Goal: Find specific page/section: Find specific page/section

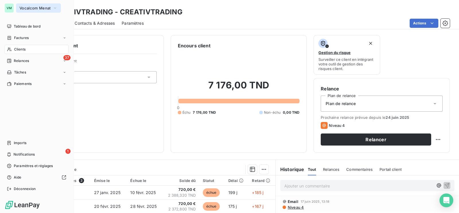
click at [28, 8] on span "Vocalcom Menat" at bounding box center [35, 8] width 31 height 5
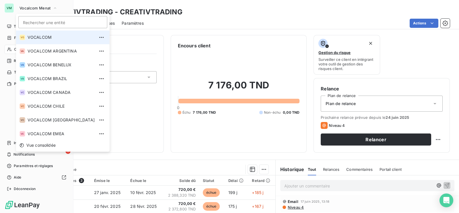
click at [55, 37] on span "VOCALCOM" at bounding box center [61, 37] width 67 height 6
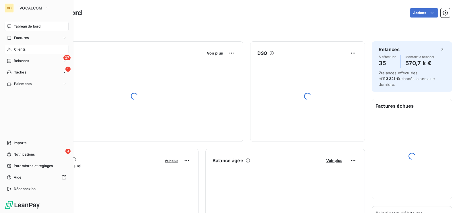
click at [25, 50] on span "Clients" at bounding box center [19, 49] width 11 height 5
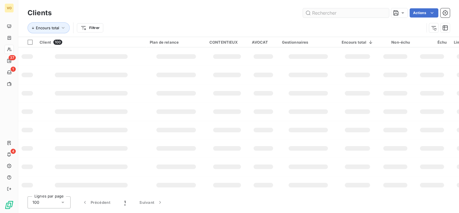
click at [324, 11] on input "text" at bounding box center [346, 12] width 86 height 9
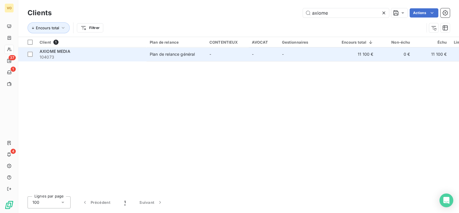
type input "axiome"
click at [96, 50] on div "AXIOME MEDIA" at bounding box center [91, 52] width 103 height 6
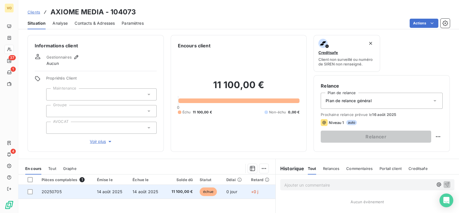
click at [152, 189] on td "14 août 2025" at bounding box center [147, 192] width 36 height 14
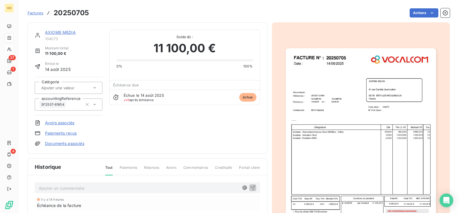
click at [374, 165] on img "button" at bounding box center [361, 154] width 150 height 213
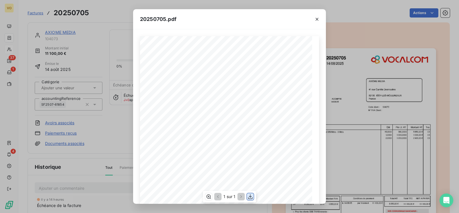
click at [251, 196] on icon "button" at bounding box center [250, 196] width 5 height 5
click at [250, 193] on button "button" at bounding box center [250, 196] width 7 height 7
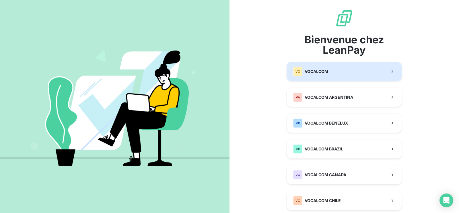
click at [329, 69] on button "VO VOCALCOM" at bounding box center [344, 71] width 115 height 19
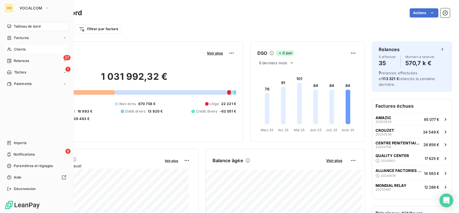
click at [19, 50] on span "Clients" at bounding box center [19, 49] width 11 height 5
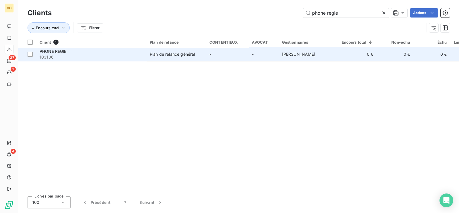
type input "phone regie"
click at [136, 51] on div "PHONE REGIE" at bounding box center [91, 52] width 103 height 6
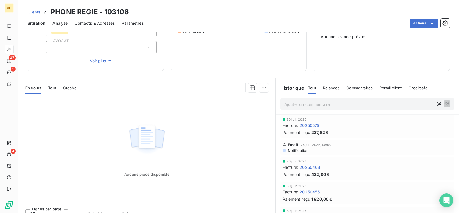
scroll to position [89, 0]
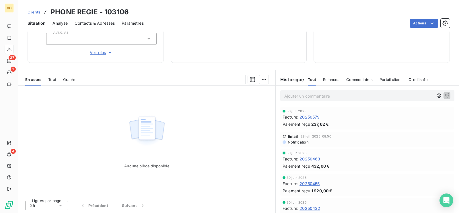
click at [306, 116] on span "20250579" at bounding box center [310, 117] width 20 height 6
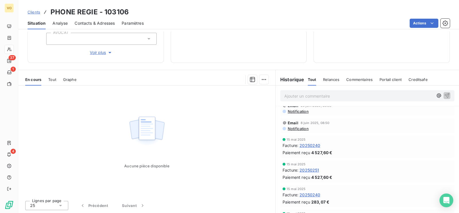
scroll to position [179, 0]
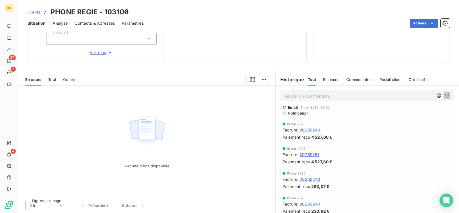
click at [311, 127] on span "20250240" at bounding box center [310, 130] width 21 height 6
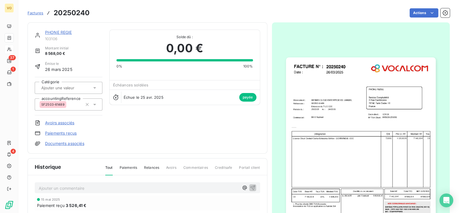
click at [317, 121] on img "button" at bounding box center [361, 154] width 150 height 194
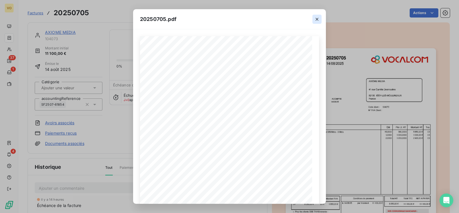
click at [316, 18] on icon "button" at bounding box center [317, 19] width 6 height 6
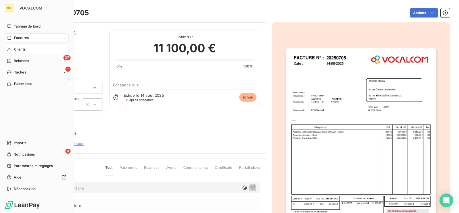
click at [19, 49] on span "Clients" at bounding box center [19, 49] width 11 height 5
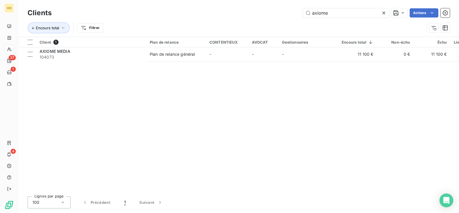
drag, startPoint x: 337, startPoint y: 13, endPoint x: 283, endPoint y: 12, distance: 54.0
click at [283, 12] on div "axiome Actions" at bounding box center [255, 12] width 392 height 9
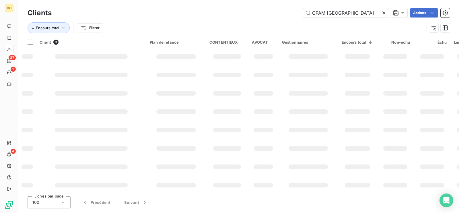
type input "CPAM VAL D OISE"
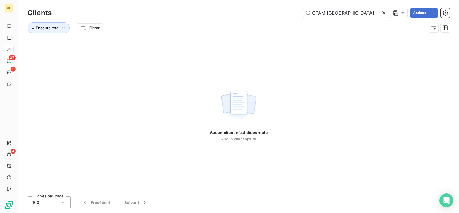
click at [355, 108] on div "Aucun client n’est disponible Aucun client ajouté" at bounding box center [238, 114] width 441 height 155
click at [384, 11] on icon at bounding box center [384, 13] width 6 height 6
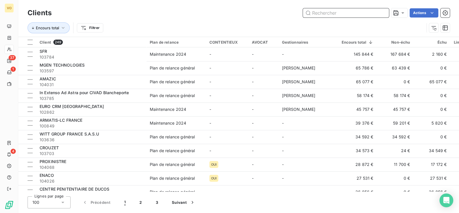
click at [329, 13] on input "text" at bounding box center [346, 12] width 86 height 9
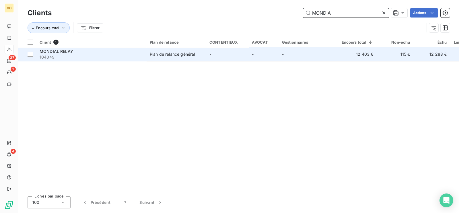
type input "MONDIA"
click at [102, 52] on div "MONDIAL RELAY" at bounding box center [91, 52] width 103 height 6
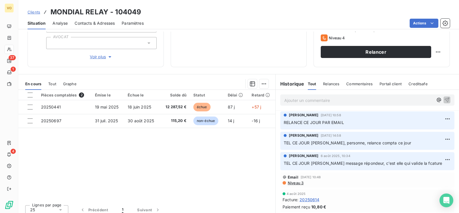
scroll to position [89, 0]
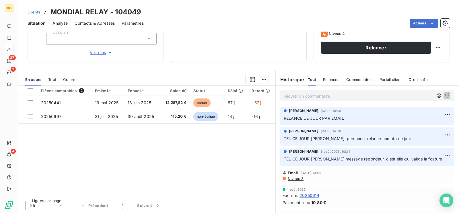
click at [133, 146] on div "Pièces comptables 2 Émise le Échue le Solde dû Statut Délai Retard 20250441 19 …" at bounding box center [146, 141] width 257 height 111
click at [181, 143] on div "Pièces comptables 2 Émise le Échue le Solde dû Statut Délai Retard 20250441 19 …" at bounding box center [146, 141] width 257 height 111
click at [188, 167] on div "Pièces comptables 2 Émise le Échue le Solde dû Statut Délai Retard 20250441 19 …" at bounding box center [146, 141] width 257 height 111
click at [80, 154] on div "Pièces comptables 2 Émise le Échue le Solde dû Statut Délai Retard 20250441 19 …" at bounding box center [146, 141] width 257 height 111
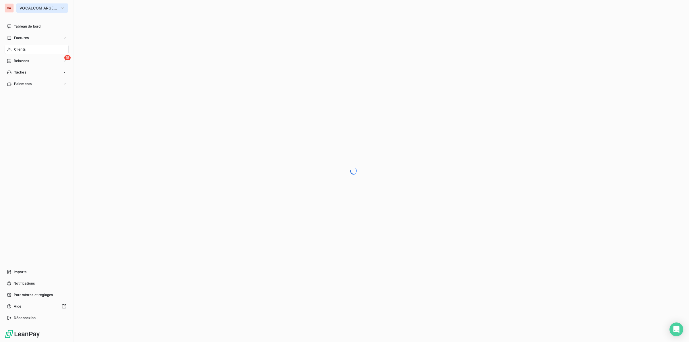
click at [55, 8] on span "VOCALCOM ARGENTINA" at bounding box center [39, 8] width 38 height 5
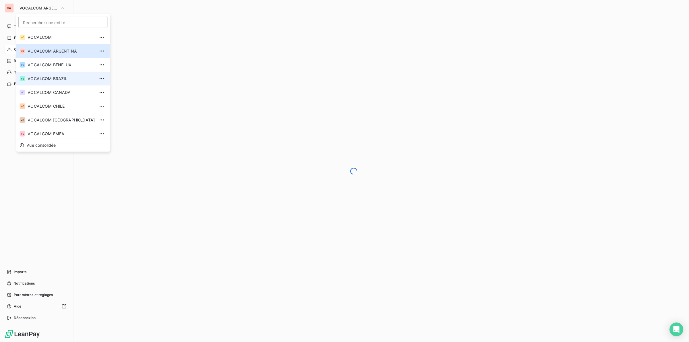
click at [59, 76] on span "VOCALCOM BRAZIL" at bounding box center [61, 79] width 67 height 6
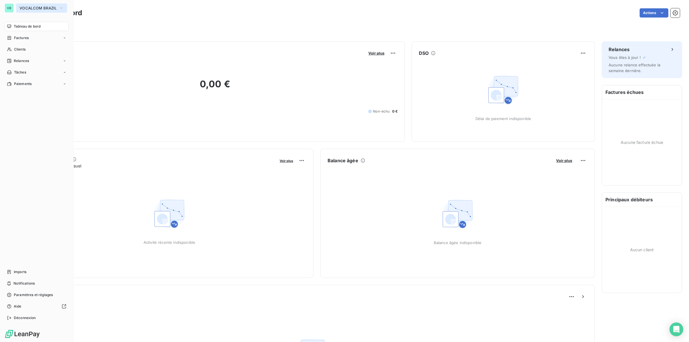
click at [61, 6] on icon "button" at bounding box center [61, 8] width 5 height 6
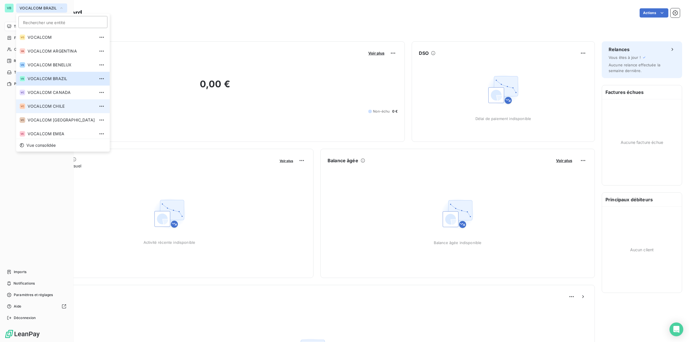
click at [58, 106] on span "VOCALCOM CHILE" at bounding box center [61, 106] width 67 height 6
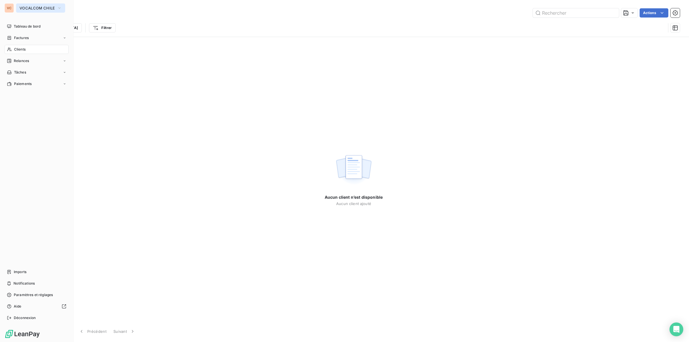
click at [59, 5] on icon "button" at bounding box center [59, 8] width 5 height 6
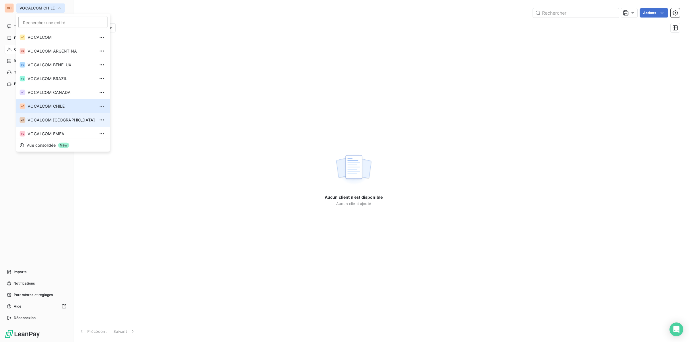
click at [63, 119] on span "VOCALCOM [GEOGRAPHIC_DATA]" at bounding box center [61, 120] width 67 height 6
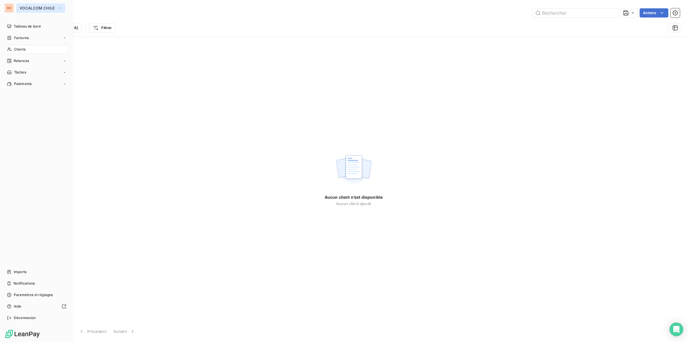
type input "spring"
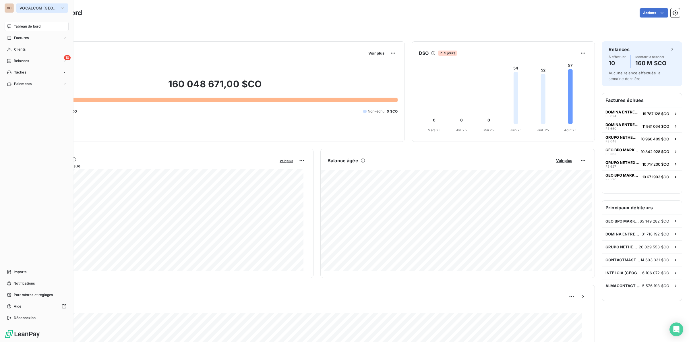
click at [62, 7] on icon "button" at bounding box center [62, 8] width 5 height 6
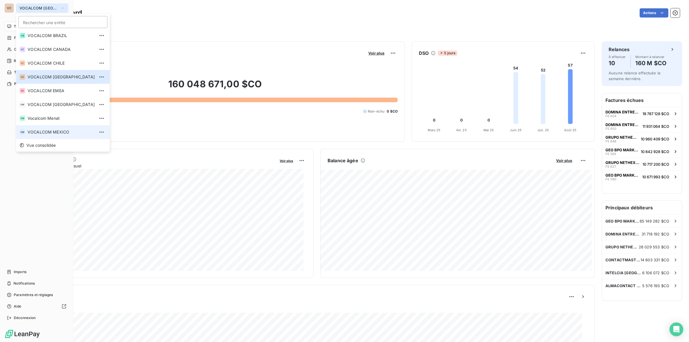
scroll to position [43, 0]
click at [57, 132] on span "VOCALCOM MEXICO" at bounding box center [61, 132] width 67 height 6
